Goal: Purchase product/service

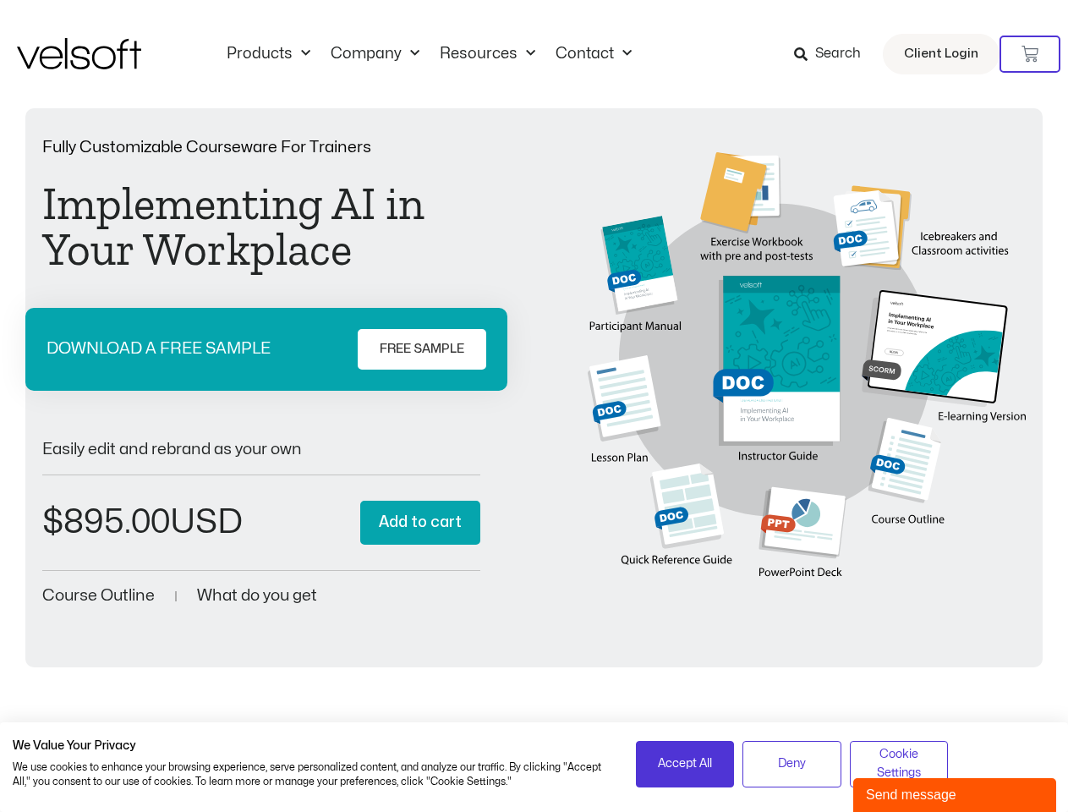
click at [534, 406] on div "Fully Customizable Courseware For Trainers Implementing AI in Your Workplace DO…" at bounding box center [534, 374] width 984 height 469
click at [1030, 54] on icon at bounding box center [1030, 54] width 17 height 17
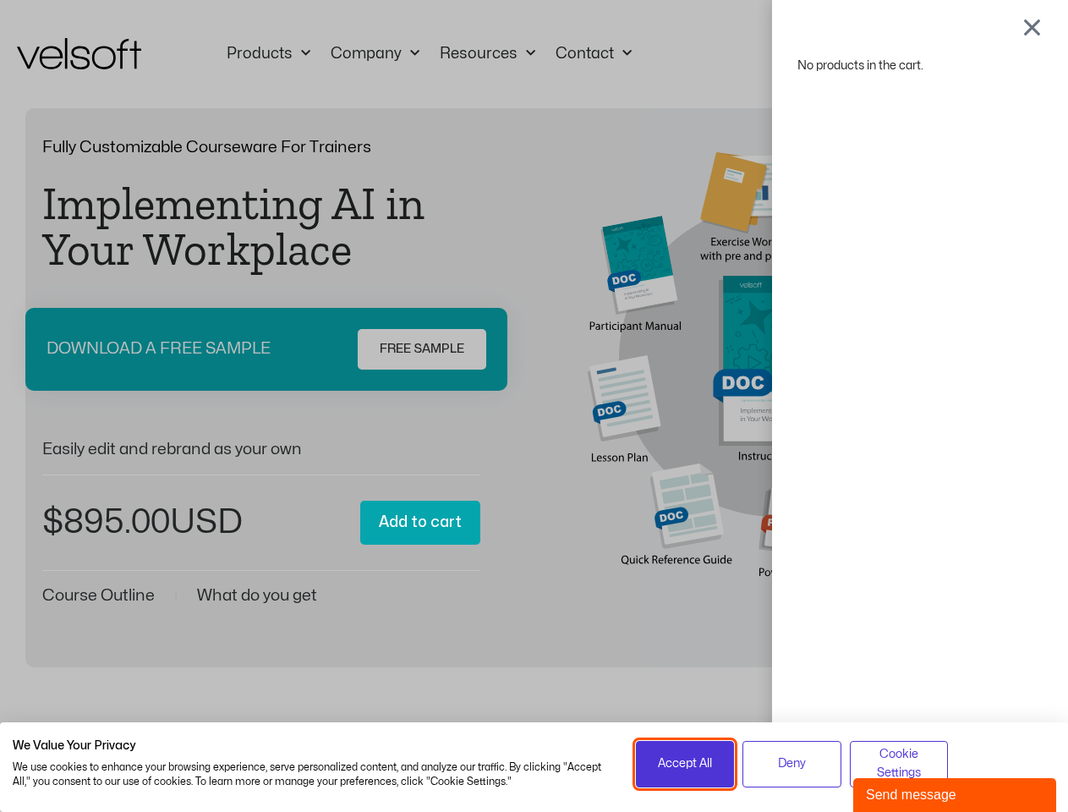
click at [685, 764] on span "Accept All" at bounding box center [685, 763] width 54 height 19
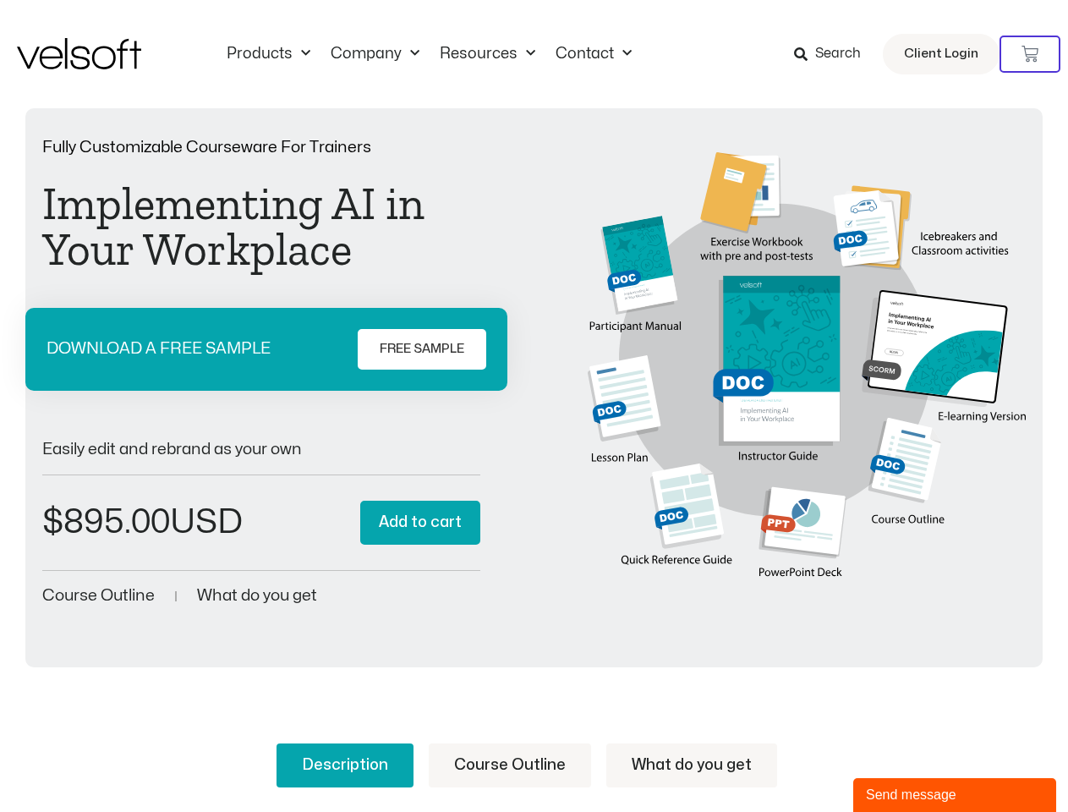
click at [535, 406] on div "No products in the cart." at bounding box center [535, 406] width 0 height 0
click at [955, 795] on div "Send message" at bounding box center [955, 795] width 178 height 20
